Goal: Use online tool/utility: Use online tool/utility

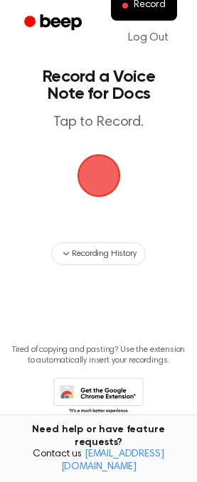
click at [98, 176] on span "button" at bounding box center [99, 176] width 40 height 40
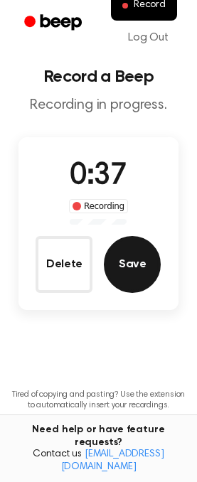
click at [137, 268] on button "Save" at bounding box center [132, 264] width 57 height 57
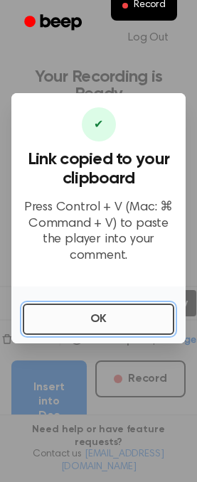
click at [90, 323] on button "OK" at bounding box center [99, 319] width 152 height 31
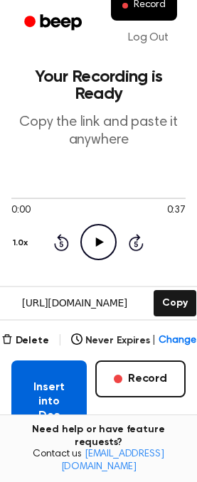
click at [56, 389] on button "Insert into Doc" at bounding box center [48, 402] width 75 height 83
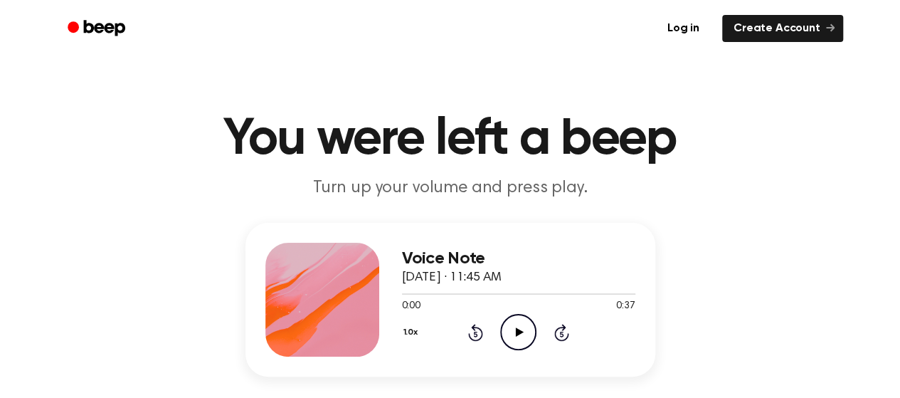
click at [517, 332] on icon at bounding box center [520, 331] width 8 height 9
